Goal: Task Accomplishment & Management: Use online tool/utility

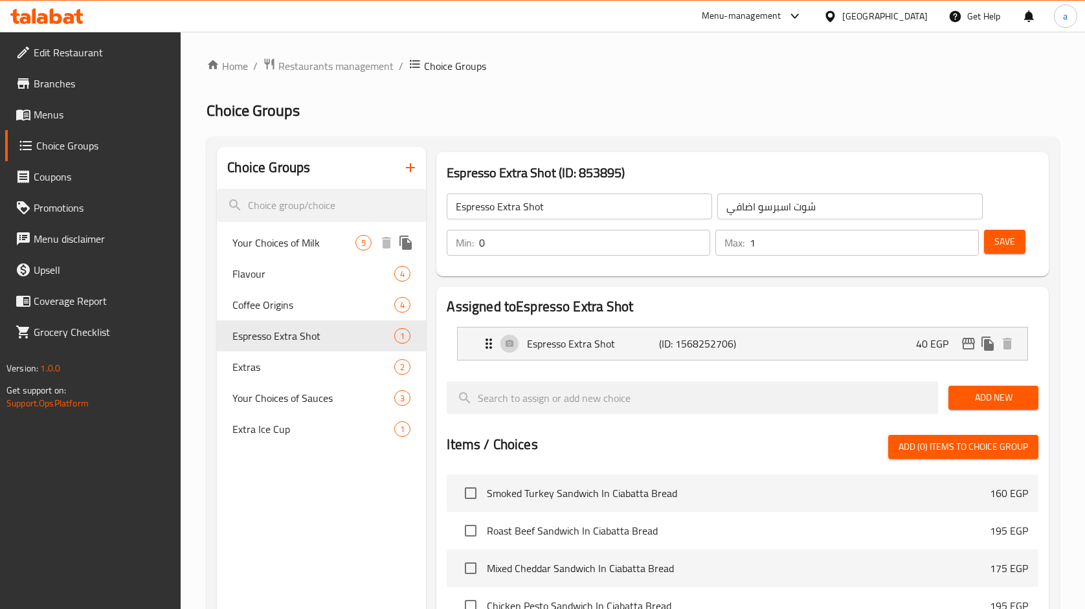
click at [289, 244] on span "Your Choices of Milk" at bounding box center [294, 243] width 123 height 16
type input "Your Choices of Milk"
type input "اختياراتك من الحليب"
type input "3"
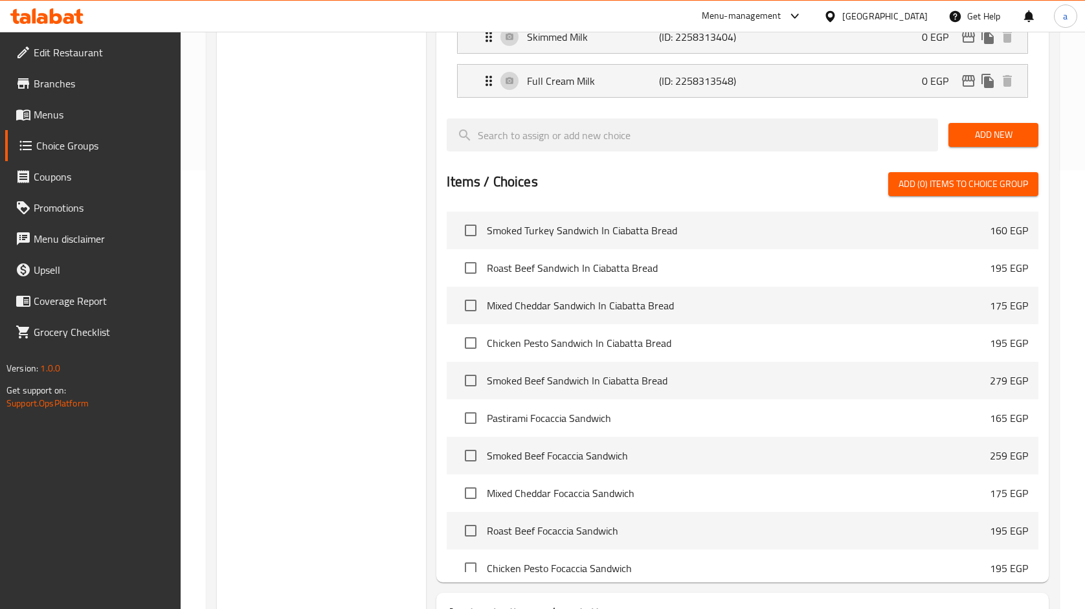
scroll to position [156, 0]
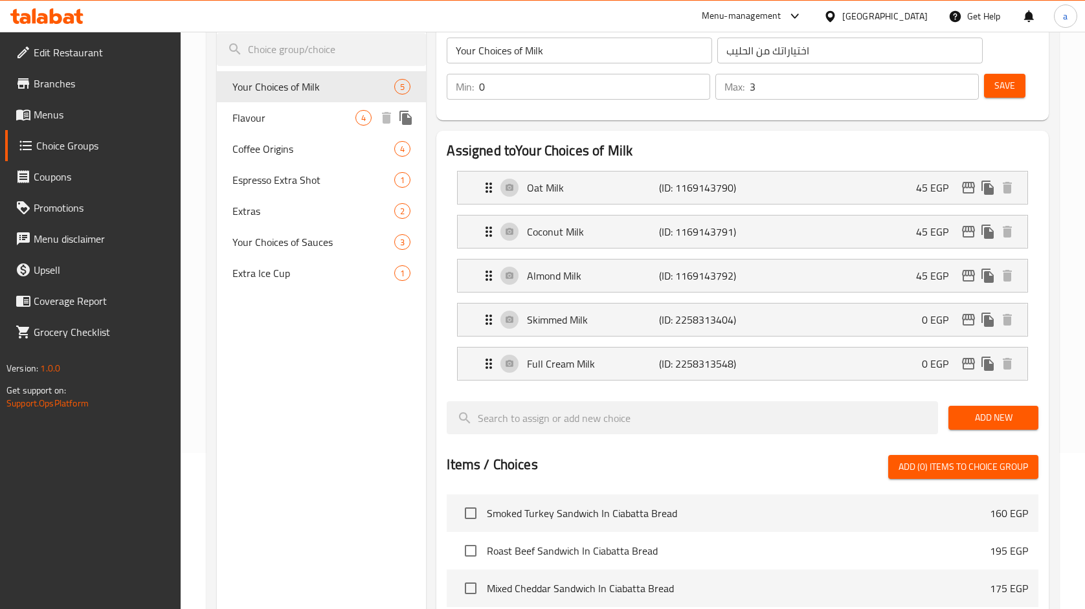
drag, startPoint x: 295, startPoint y: 131, endPoint x: 464, endPoint y: 30, distance: 196.6
click at [295, 131] on div "Flavour 4" at bounding box center [321, 117] width 209 height 31
type input "Flavour"
type input "نكهة"
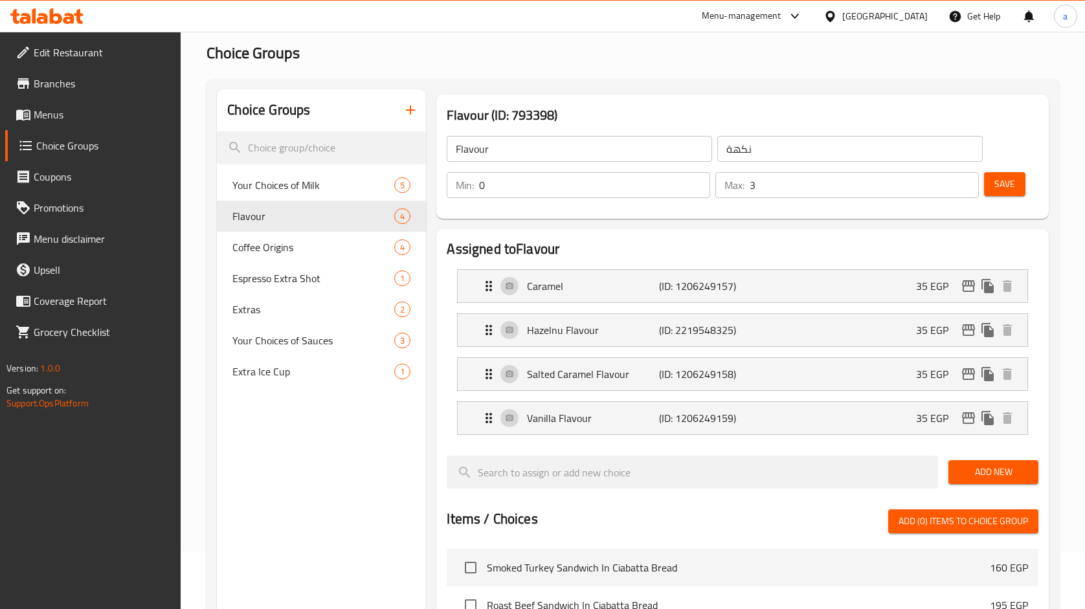
scroll to position [47, 0]
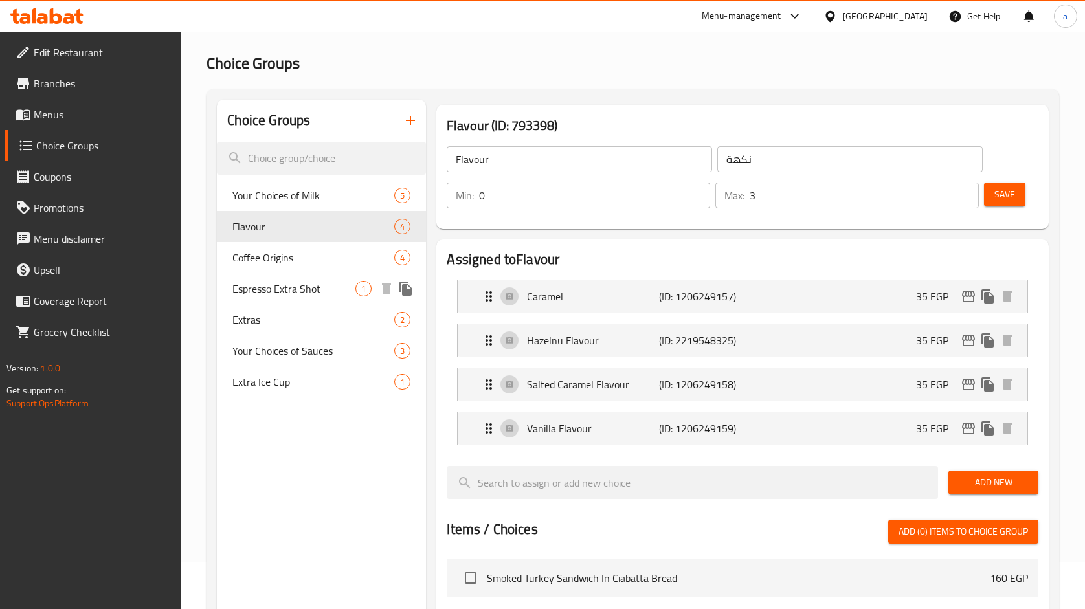
click at [283, 277] on div "Espresso Extra Shot 1" at bounding box center [321, 288] width 209 height 31
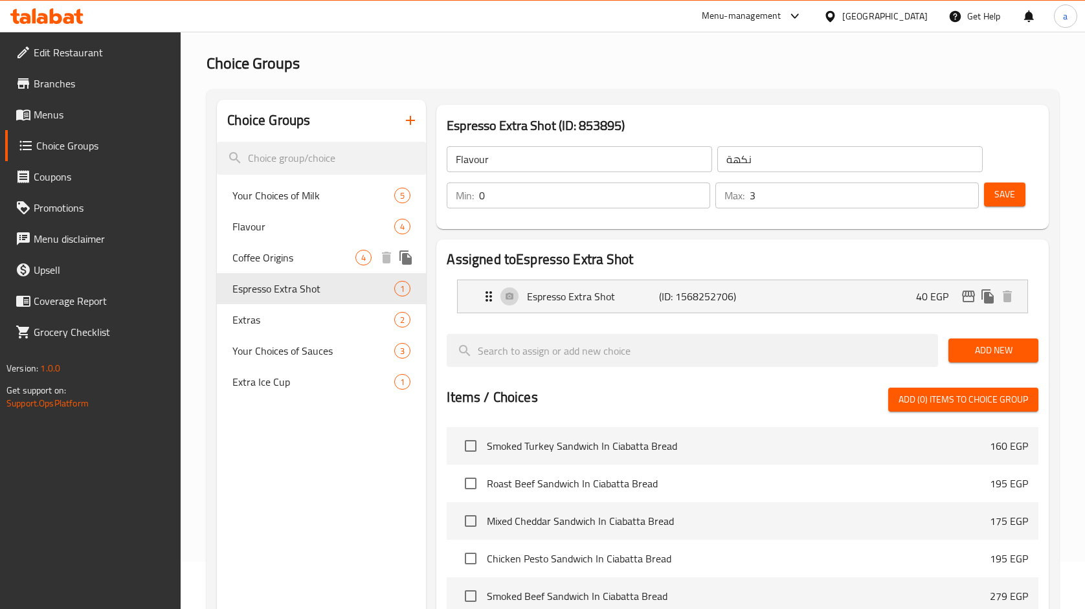
type input "Espresso Extra Shot"
type input "شوت اسبرسو اضافي"
type input "1"
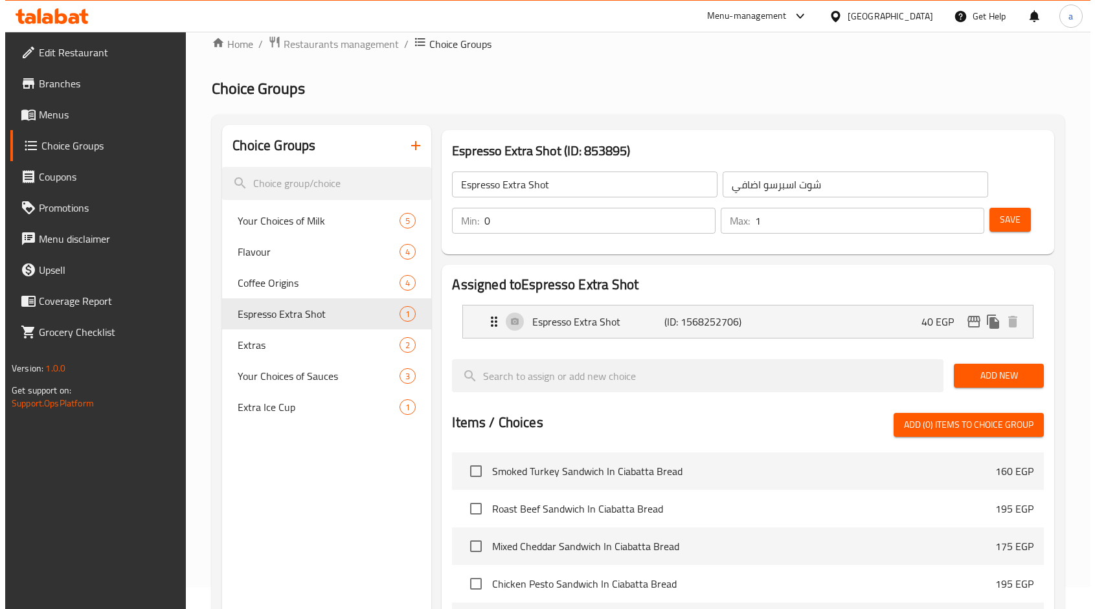
scroll to position [0, 0]
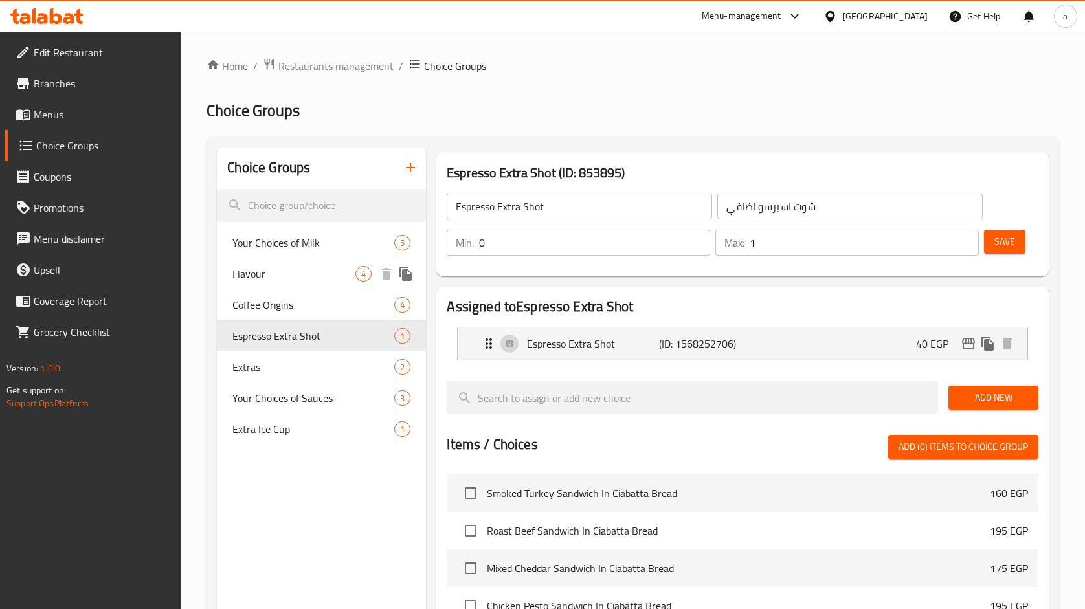
click at [247, 274] on span "Flavour" at bounding box center [294, 274] width 123 height 16
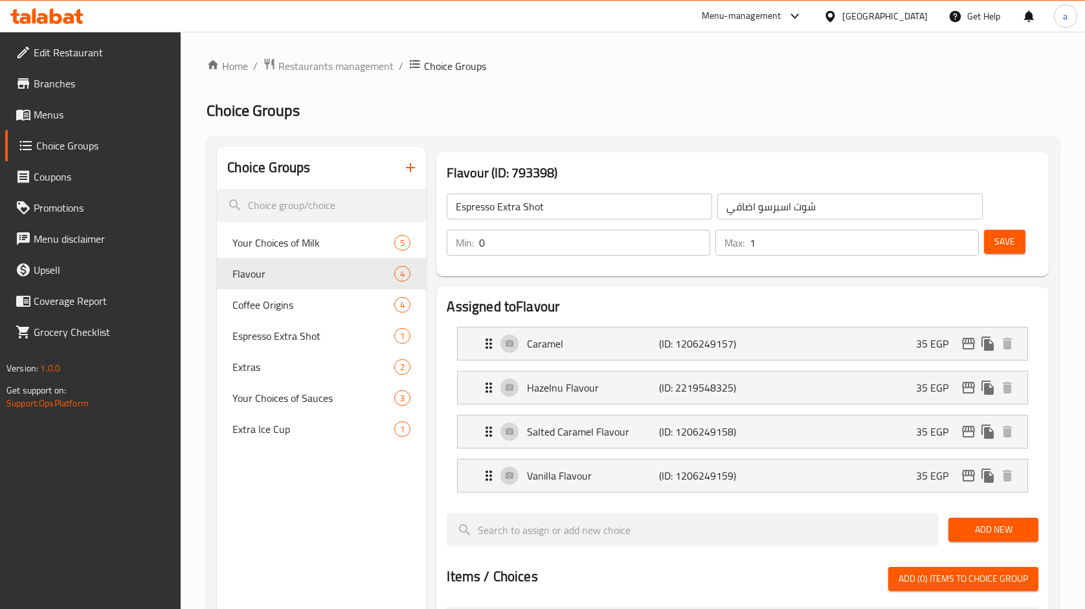
type input "Flavour"
type input "نكهة"
type input "3"
click at [301, 242] on span "Your Choices of Milk" at bounding box center [294, 243] width 123 height 16
type input "Your Choices of Milk"
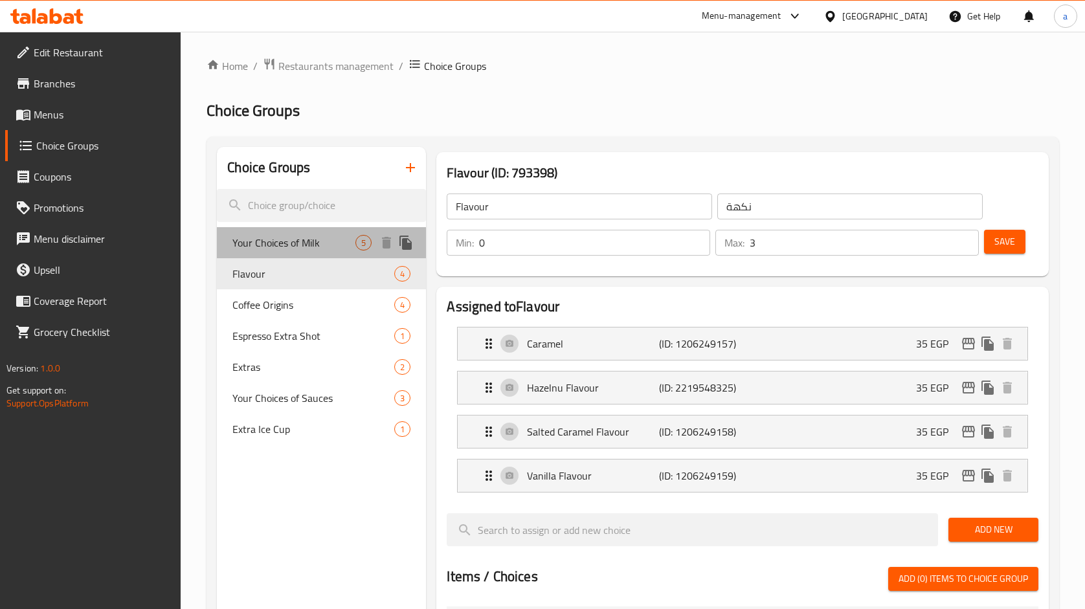
type input "اختياراتك من الحليب"
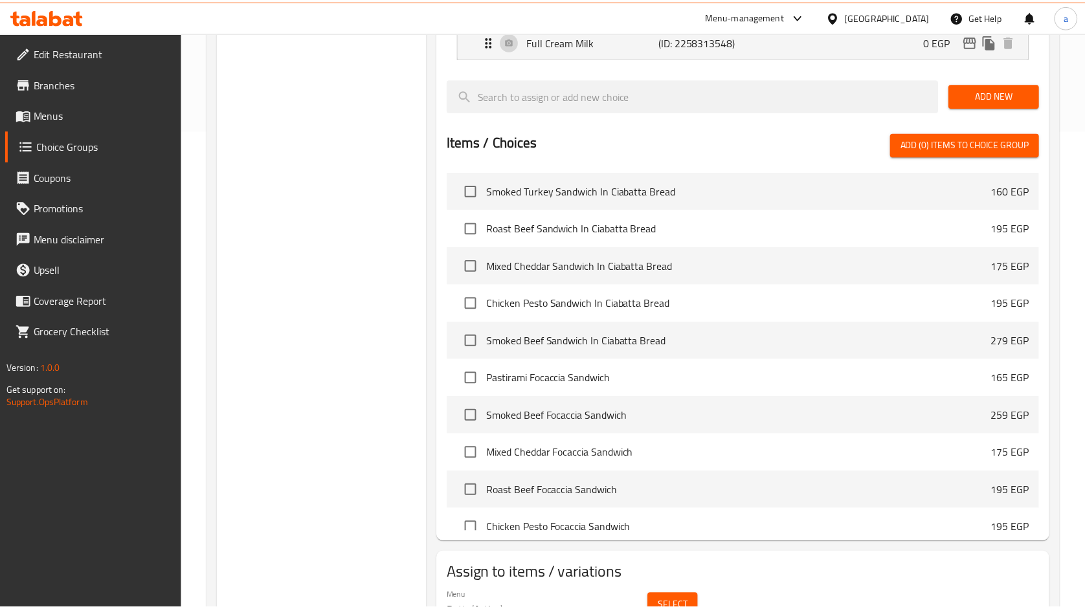
scroll to position [545, 0]
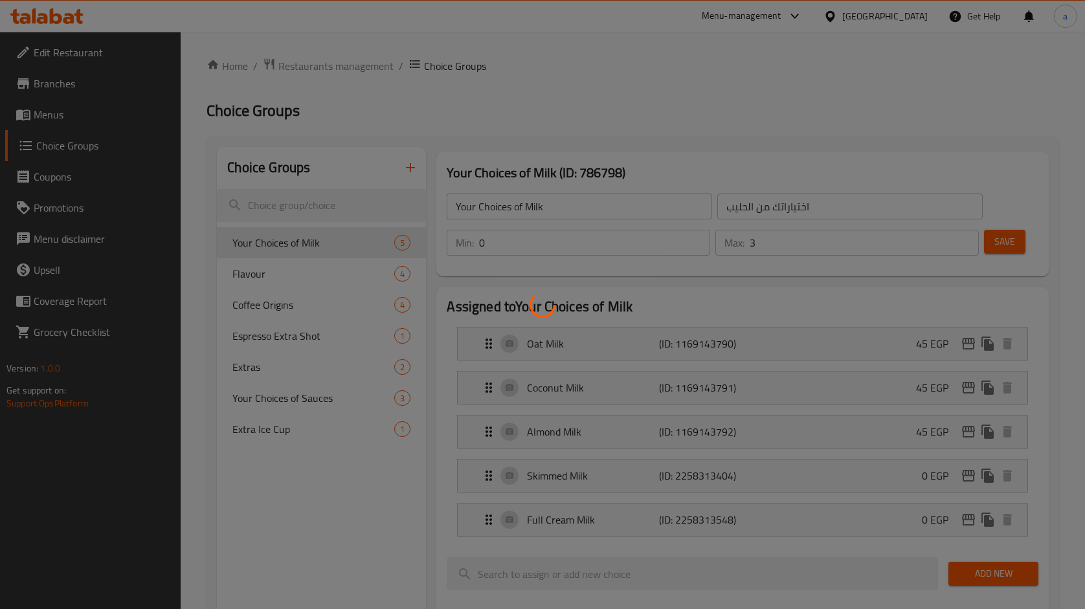
click at [904, 19] on div at bounding box center [542, 304] width 1085 height 609
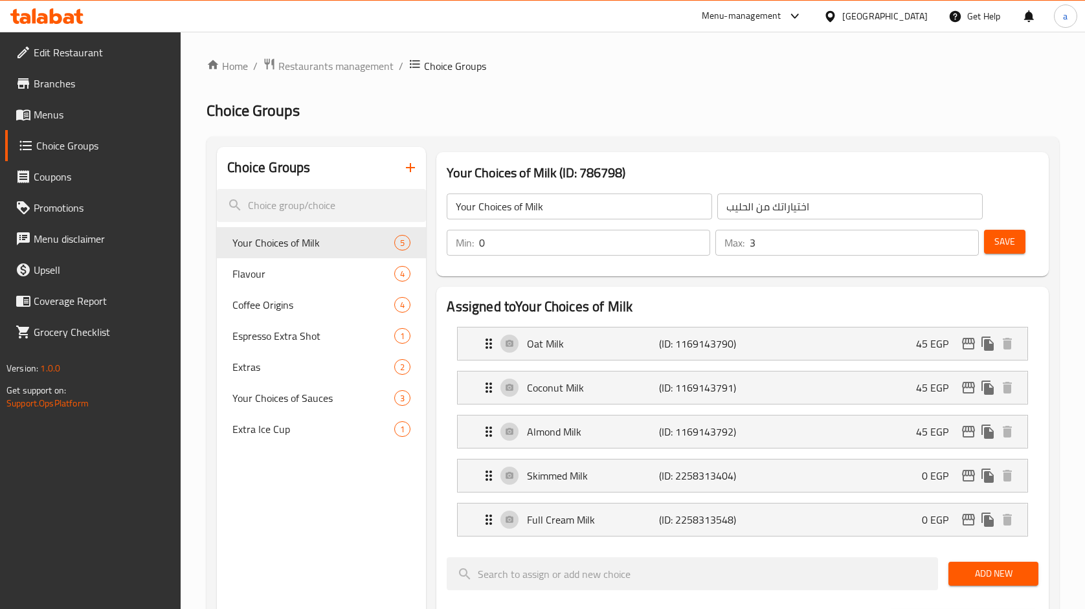
click at [843, 19] on div at bounding box center [833, 16] width 19 height 14
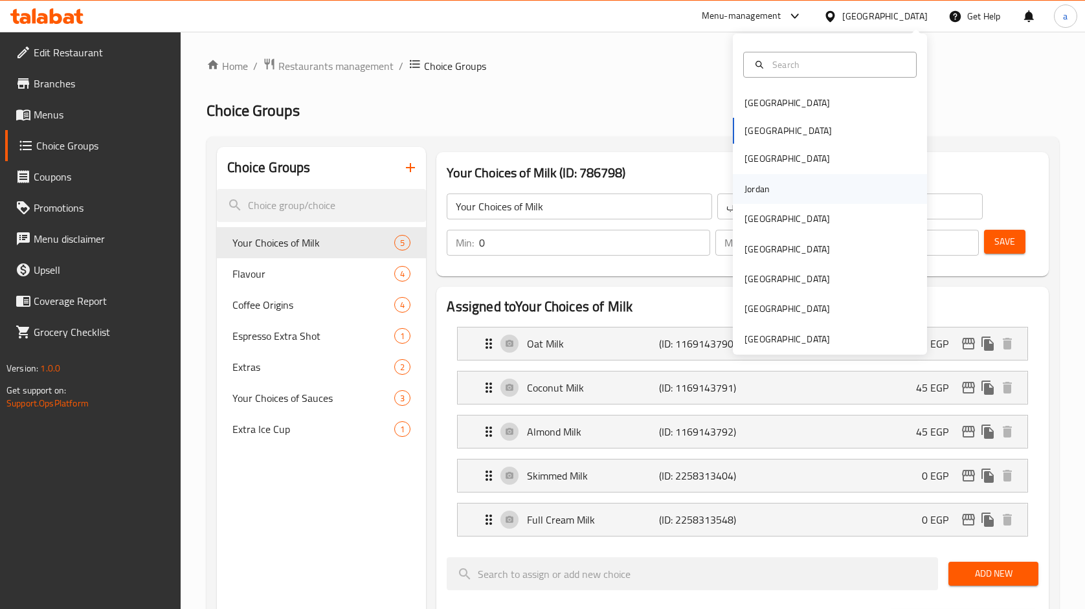
click at [771, 189] on div "Jordan" at bounding box center [830, 189] width 194 height 30
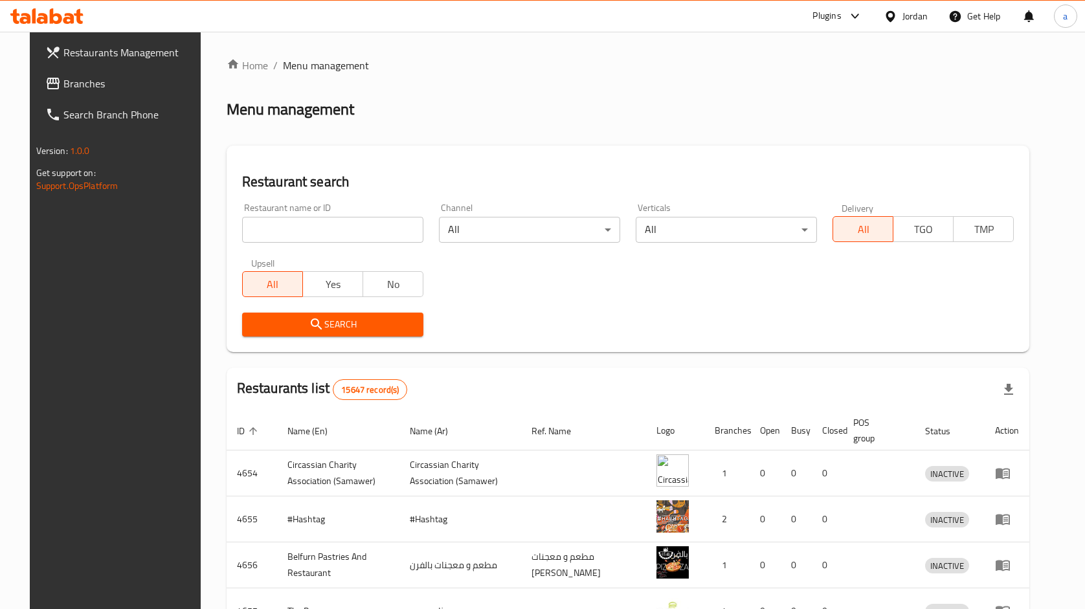
click at [45, 89] on span at bounding box center [54, 84] width 18 height 16
